Goal: Information Seeking & Learning: Understand process/instructions

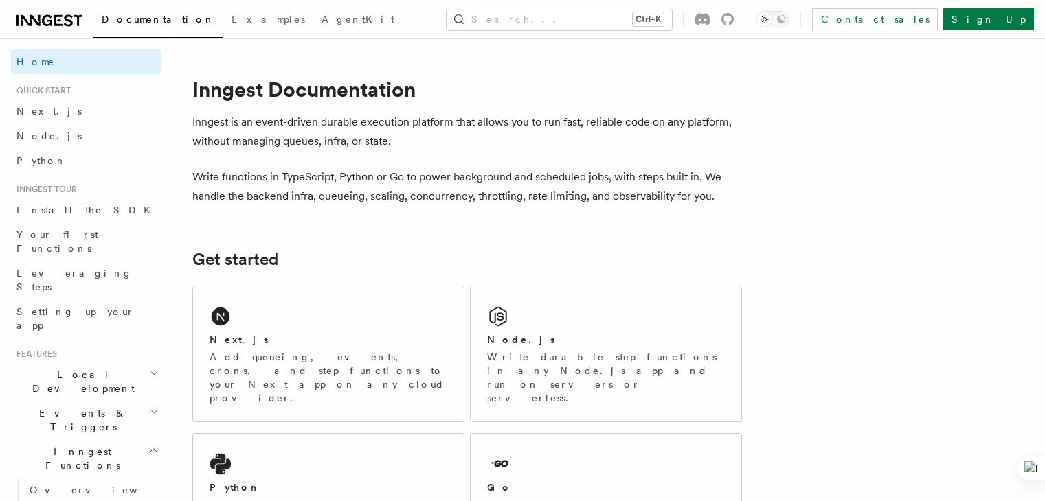
click at [299, 326] on div "Next.js Add queueing, events, crons, and step functions to your Next app on any…" at bounding box center [328, 353] width 271 height 135
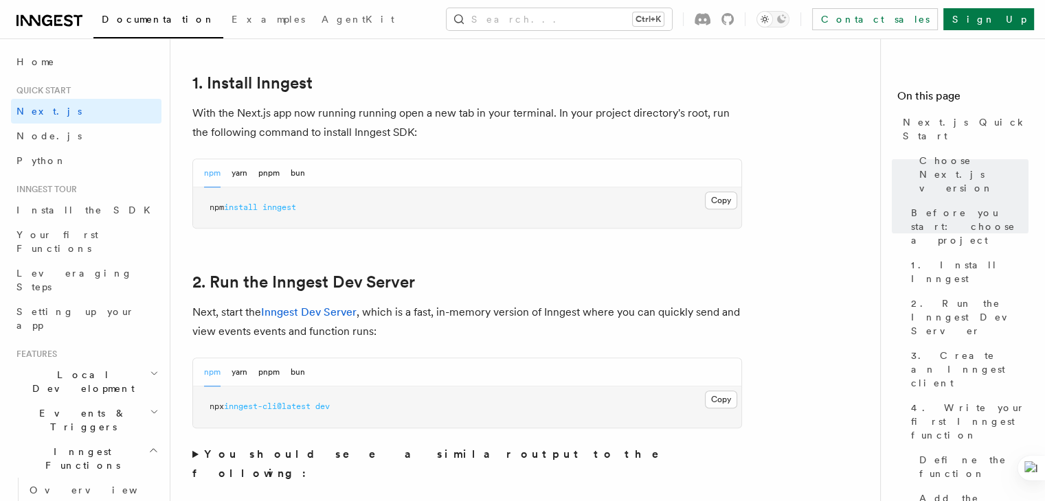
scroll to position [747, 0]
click at [726, 198] on button "Copy Copied" at bounding box center [721, 200] width 32 height 18
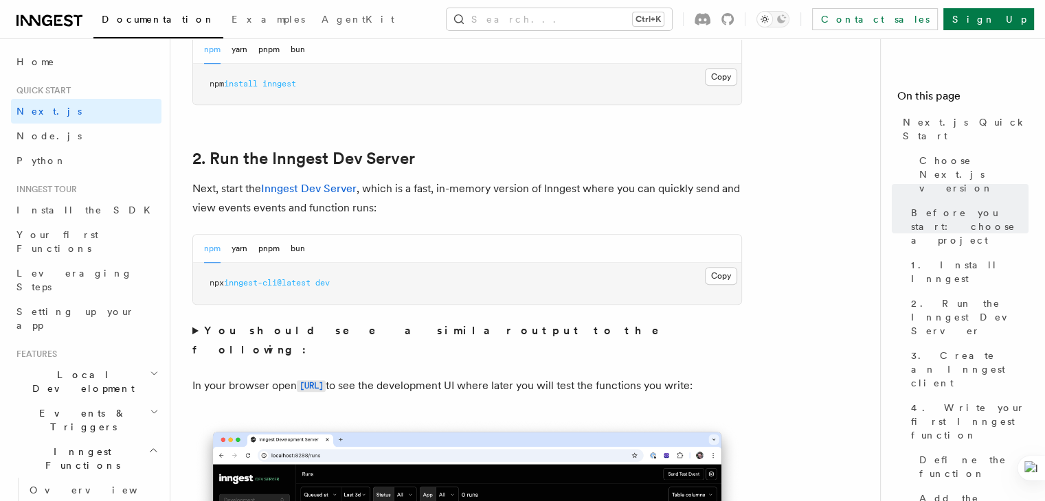
scroll to position [882, 0]
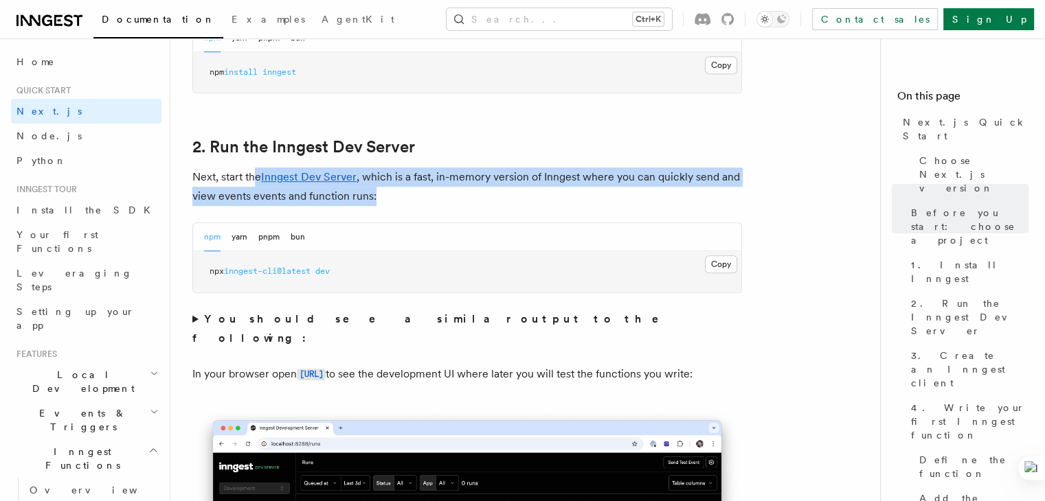
drag, startPoint x: 258, startPoint y: 163, endPoint x: 399, endPoint y: 196, distance: 145.4
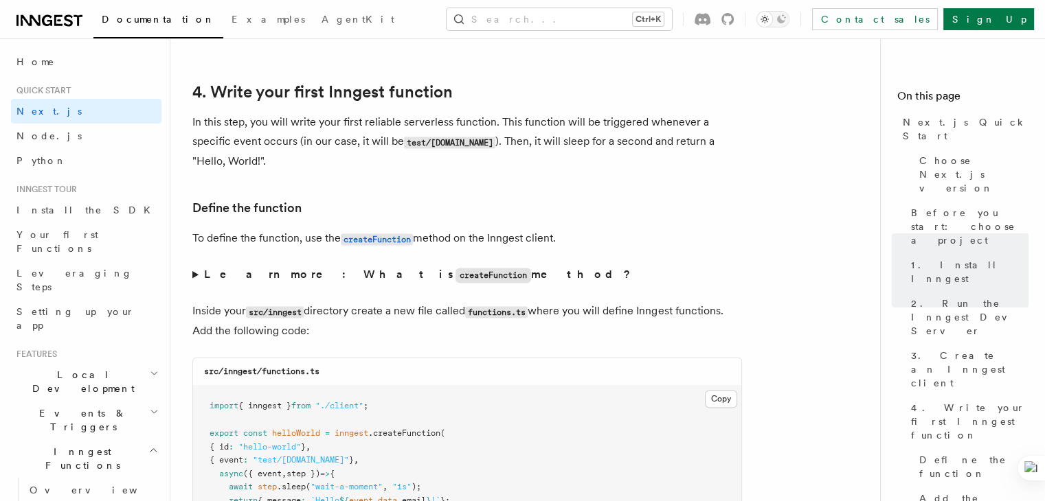
scroll to position [2192, 0]
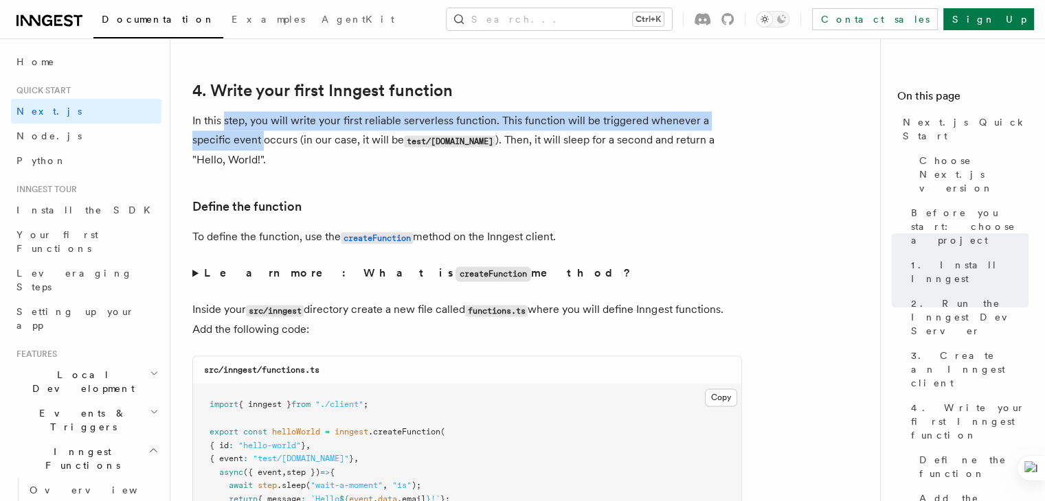
drag, startPoint x: 223, startPoint y: 102, endPoint x: 264, endPoint y: 137, distance: 53.6
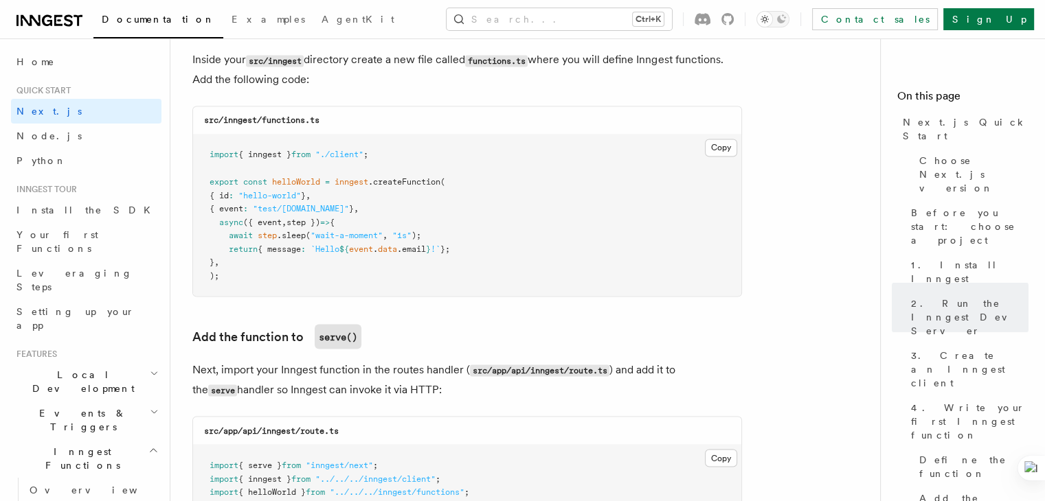
scroll to position [2444, 0]
click at [422, 266] on pre "import { inngest } from "./client" ; export const helloWorld = inngest .createF…" at bounding box center [467, 213] width 548 height 161
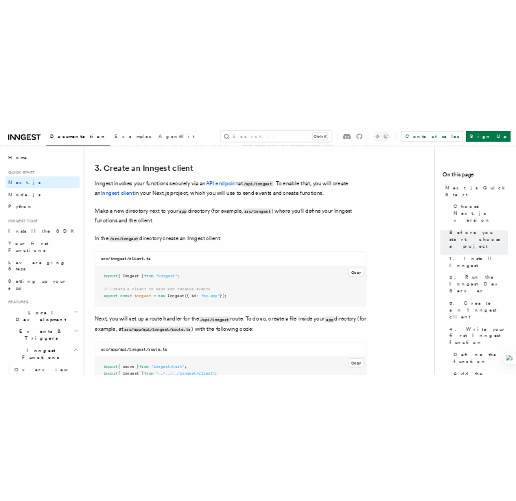
scroll to position [1604, 0]
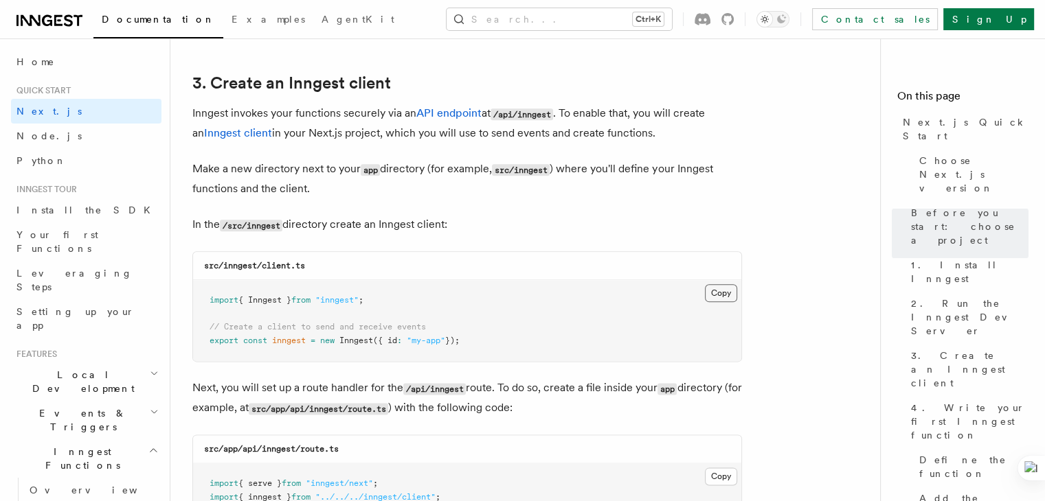
click at [725, 290] on button "Copy Copied" at bounding box center [721, 293] width 32 height 18
click at [694, 141] on p "Inngest invokes your functions securely via an API endpoint at /api/inngest . T…" at bounding box center [466, 123] width 549 height 39
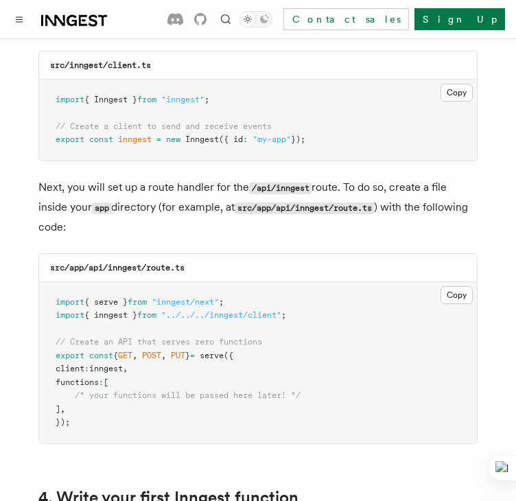
scroll to position [1828, 0]
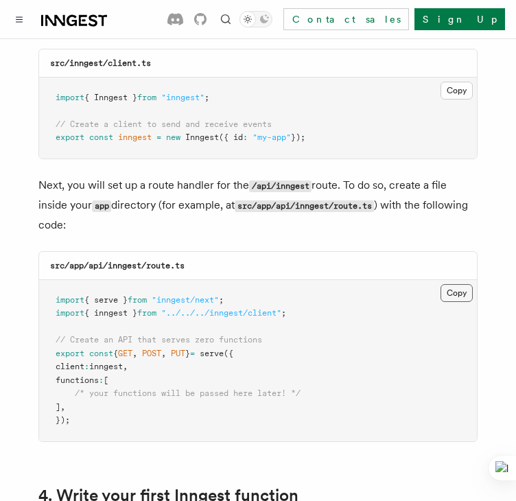
click at [464, 284] on button "Copy Copied" at bounding box center [457, 293] width 32 height 18
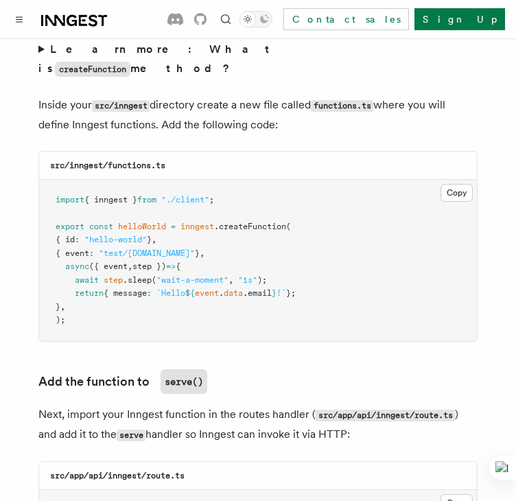
scroll to position [2494, 0]
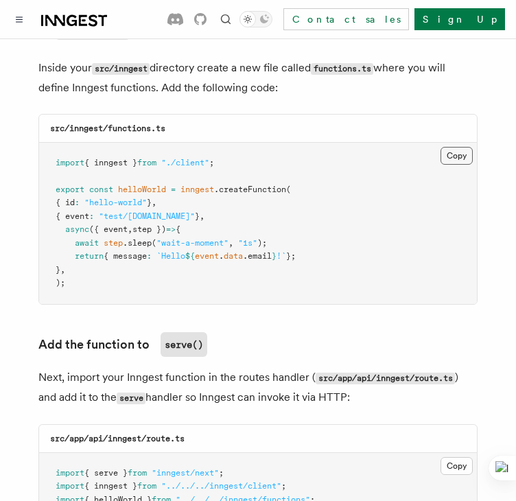
click at [451, 147] on button "Copy Copied" at bounding box center [457, 156] width 32 height 18
